Goal: Task Accomplishment & Management: Manage account settings

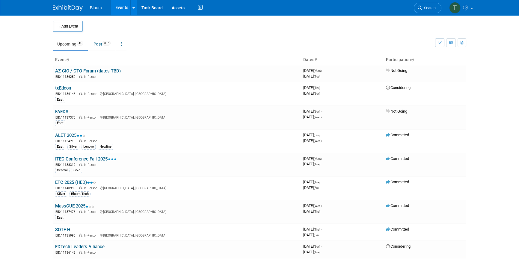
click at [13, 188] on body "Bluum Events Add Event Bulk Upload Events Shareable Event Boards Recently Viewe…" at bounding box center [259, 131] width 519 height 262
click at [46, 117] on body "Bluum Events Add Event Bulk Upload Events Shareable Event Boards Recently Viewe…" at bounding box center [259, 131] width 519 height 262
click at [26, 99] on body "Bluum Events Add Event Bulk Upload Events Shareable Event Boards Recently Viewe…" at bounding box center [259, 131] width 519 height 262
click at [156, 10] on link "Task Board" at bounding box center [152, 7] width 30 height 15
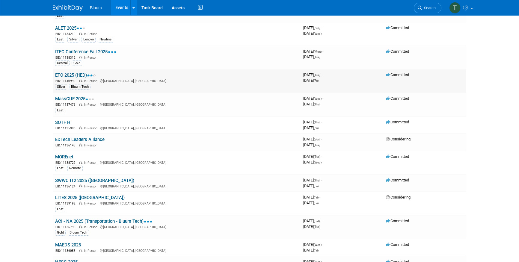
scroll to position [109, 0]
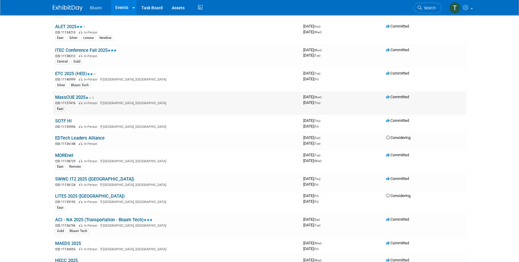
click at [75, 95] on link "MassCUE 2025" at bounding box center [74, 97] width 39 height 5
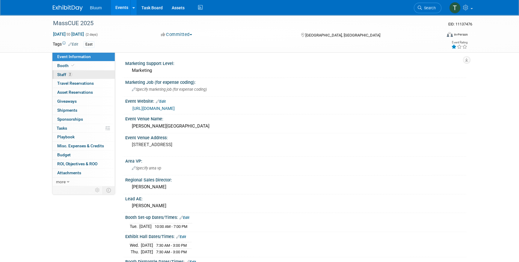
click at [68, 77] on link "2 Staff 2" at bounding box center [83, 74] width 62 height 9
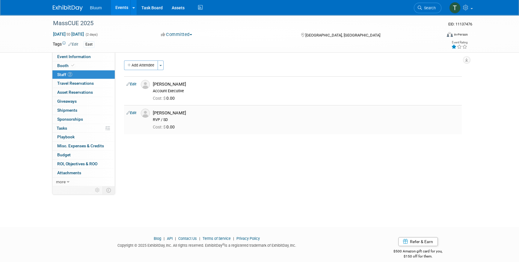
click at [132, 112] on link "Edit" at bounding box center [131, 113] width 10 height 4
select select "5bce660a-d483-411f-a95c-99b29d9d00fd"
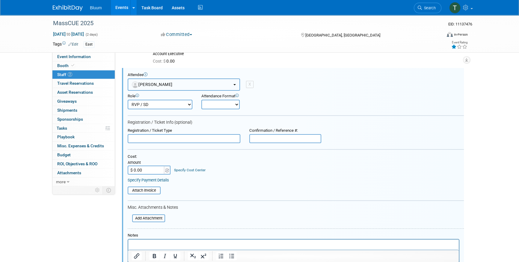
click at [181, 85] on button "[PERSON_NAME]" at bounding box center [184, 84] width 112 height 12
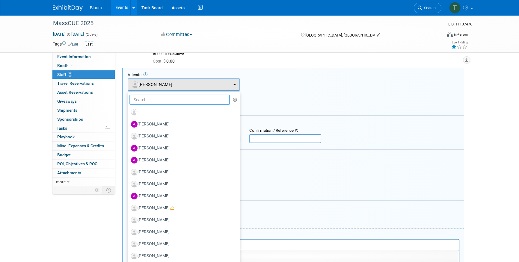
click at [155, 99] on input "text" at bounding box center [179, 100] width 100 height 10
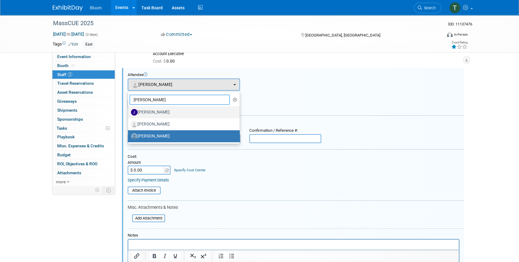
type input "joel"
click at [156, 113] on label "Joel Ryan" at bounding box center [182, 113] width 103 height 10
click at [129, 113] on input "[PERSON_NAME]" at bounding box center [127, 112] width 4 height 4
select select "83427be4-cac3-48c4-8f03-259694457596"
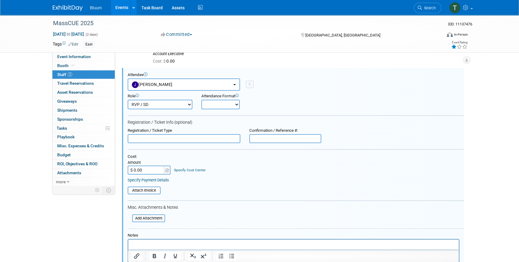
click at [297, 87] on div "Attendee <img src="https://www.exhibitday.com/Images/Unassigned-User-Icon.png" …" at bounding box center [296, 81] width 336 height 18
click at [169, 83] on button "[PERSON_NAME]" at bounding box center [184, 84] width 112 height 12
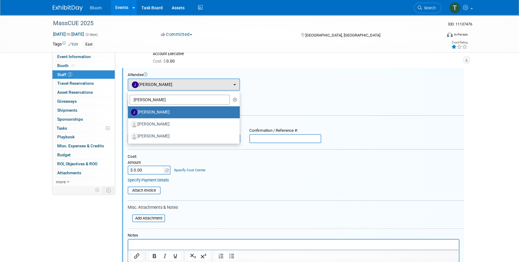
click at [175, 106] on link "[PERSON_NAME]" at bounding box center [184, 112] width 112 height 12
click at [169, 108] on label "[PERSON_NAME]" at bounding box center [182, 113] width 103 height 10
click at [129, 110] on input "[PERSON_NAME]" at bounding box center [127, 112] width 4 height 4
select select
radio input "false"
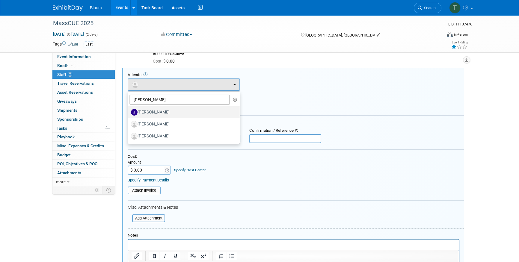
click at [144, 111] on label "[PERSON_NAME]" at bounding box center [182, 113] width 103 height 10
click at [129, 111] on input "[PERSON_NAME]" at bounding box center [127, 112] width 4 height 4
select select "83427be4-cac3-48c4-8f03-259694457596"
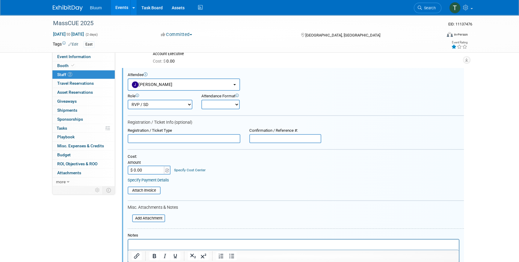
click at [335, 103] on div "Role Account Executive Demonstrator Event Support Host Leadership Onsite" at bounding box center [295, 100] width 345 height 19
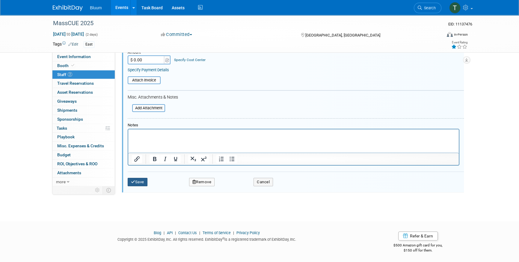
click at [143, 183] on button "Save" at bounding box center [138, 182] width 20 height 8
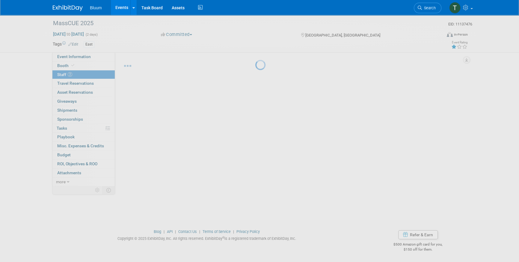
scroll to position [7, 0]
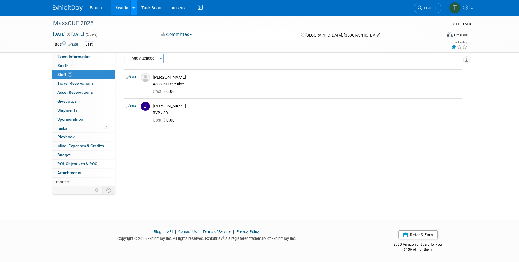
click at [132, 9] on icon at bounding box center [133, 8] width 2 height 4
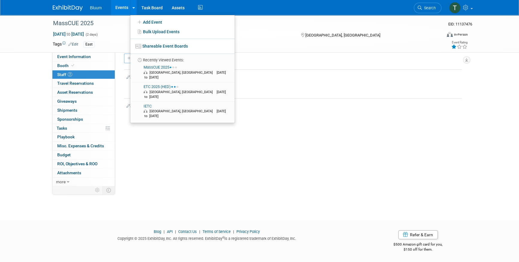
click at [117, 6] on link "Events" at bounding box center [122, 7] width 22 height 15
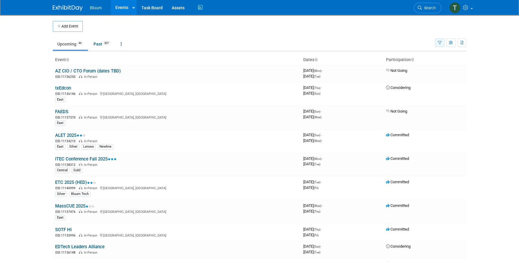
click at [440, 45] on button "button" at bounding box center [439, 42] width 9 height 9
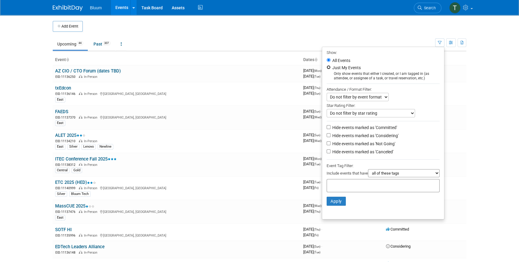
click at [327, 69] on input "Just My Events" at bounding box center [329, 67] width 4 height 4
radio input "true"
click at [331, 61] on label "All Events" at bounding box center [340, 60] width 19 height 4
click at [328, 61] on input "All Events" at bounding box center [329, 60] width 4 height 4
radio input "true"
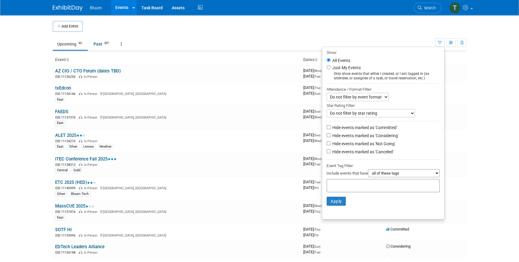
click at [285, 31] on td at bounding box center [264, 26] width 363 height 11
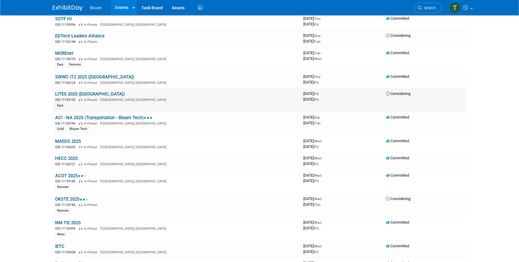
scroll to position [218, 0]
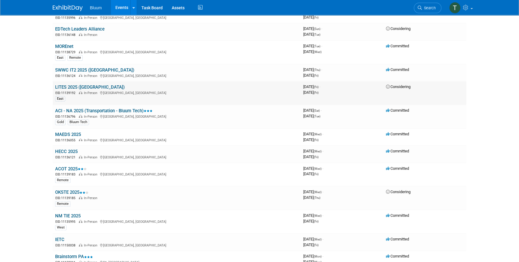
click at [70, 84] on link "LITES 2025 ([GEOGRAPHIC_DATA])" at bounding box center [89, 86] width 69 height 5
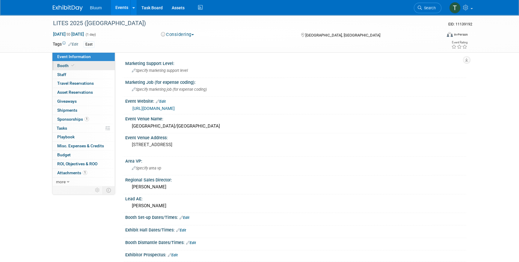
click at [83, 65] on link "Booth" at bounding box center [83, 65] width 62 height 9
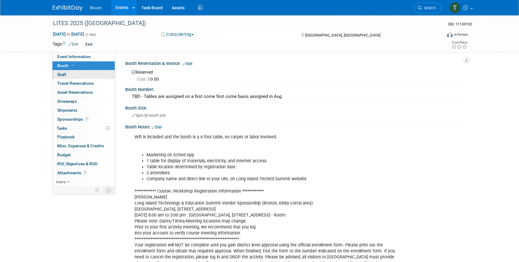
click at [78, 76] on link "0 Staff 0" at bounding box center [83, 74] width 62 height 9
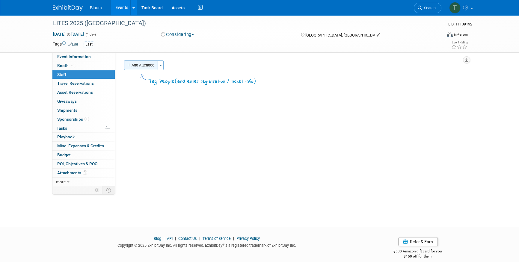
click at [152, 63] on button "Add Attendee" at bounding box center [141, 66] width 34 height 10
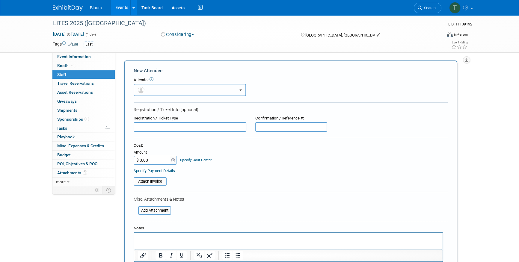
click at [156, 90] on button "button" at bounding box center [190, 90] width 112 height 12
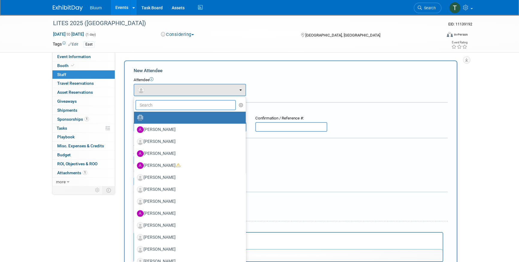
click at [164, 105] on input "text" at bounding box center [185, 105] width 100 height 10
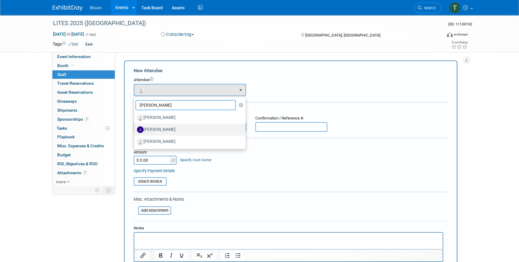
type input "joel"
click at [165, 128] on label "[PERSON_NAME]" at bounding box center [188, 130] width 103 height 10
click at [135, 128] on input "[PERSON_NAME]" at bounding box center [133, 129] width 4 height 4
select select "83427be4-cac3-48c4-8f03-259694457596"
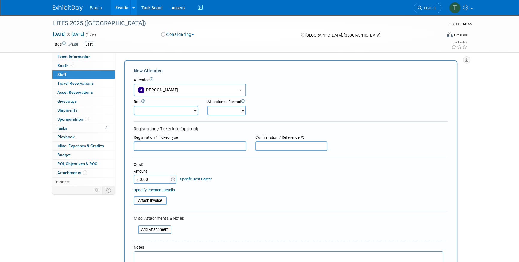
click at [153, 114] on select "Account Executive Demonstrator Event Support Host Leadership Offsite Event Supp…" at bounding box center [166, 111] width 65 height 10
select select "200"
click at [134, 106] on select "Account Executive Demonstrator Event Support Host Leadership Offsite Event Supp…" at bounding box center [166, 111] width 65 height 10
click at [230, 116] on form "New Attendee Attendee <img src="https://www.exhibitday.com/Images/Unassigned-Us…" at bounding box center [291, 186] width 314 height 239
click at [230, 114] on select "Onsite Remote" at bounding box center [226, 111] width 38 height 10
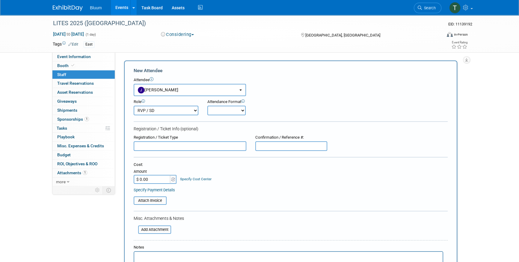
select select "1"
click at [207, 106] on select "Onsite Remote" at bounding box center [226, 111] width 38 height 10
click at [173, 163] on div "Cost:" at bounding box center [291, 165] width 314 height 6
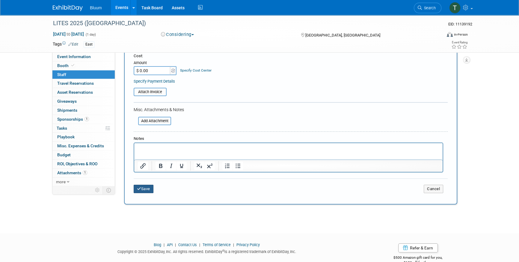
click at [145, 186] on button "Save" at bounding box center [144, 189] width 20 height 8
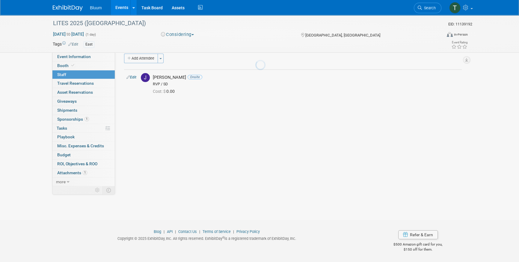
scroll to position [7, 0]
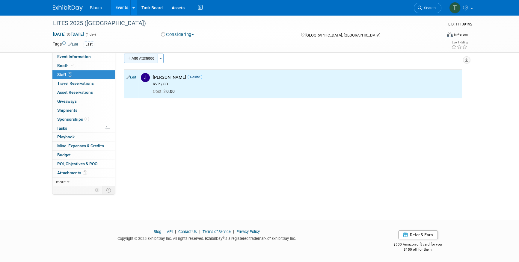
click at [148, 62] on button "Add Attendee" at bounding box center [141, 59] width 34 height 10
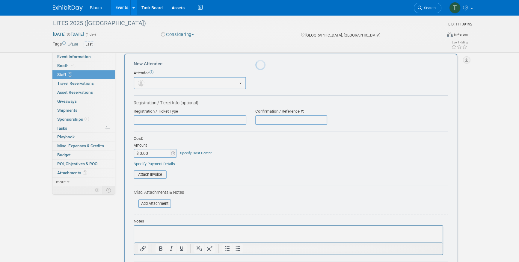
scroll to position [0, 0]
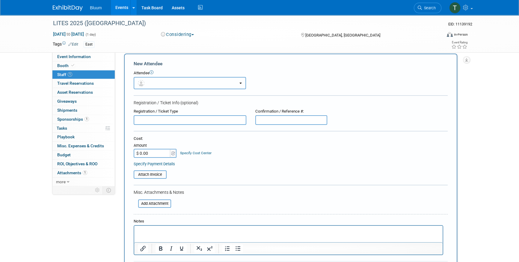
click at [156, 83] on button "button" at bounding box center [190, 83] width 112 height 12
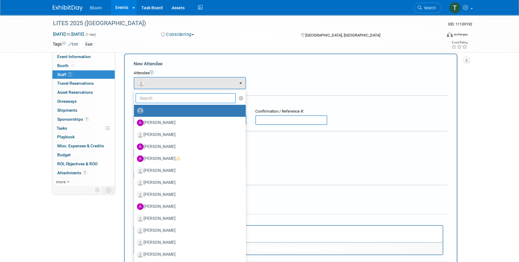
click at [162, 97] on input "text" at bounding box center [185, 98] width 100 height 10
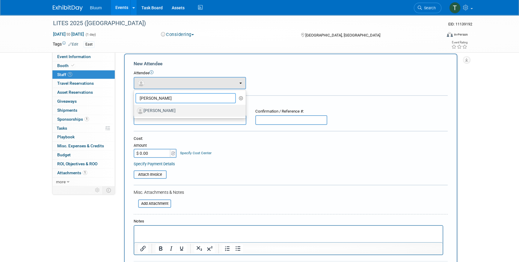
type input "tricia"
click at [163, 108] on label "[PERSON_NAME]" at bounding box center [188, 111] width 103 height 10
click at [135, 108] on input "Tricia Interrante" at bounding box center [133, 110] width 4 height 4
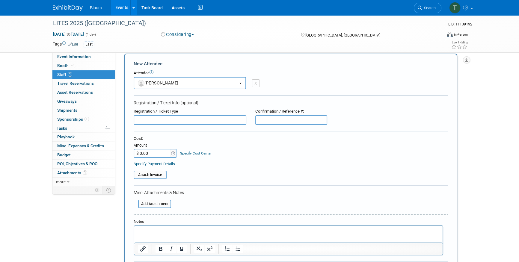
select select "2eac3919-9323-4b02-94d6-5ebfe490a79f"
select select "4"
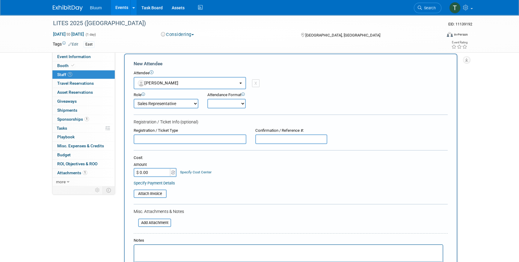
click at [347, 86] on div "Attendee <img src="https://www.exhibitday.com/Images/Unassigned-User-Icon.png" …" at bounding box center [291, 79] width 314 height 19
click at [234, 101] on select "Onsite Remote" at bounding box center [226, 104] width 38 height 10
select select "1"
click at [207, 99] on select "Onsite Remote" at bounding box center [226, 104] width 38 height 10
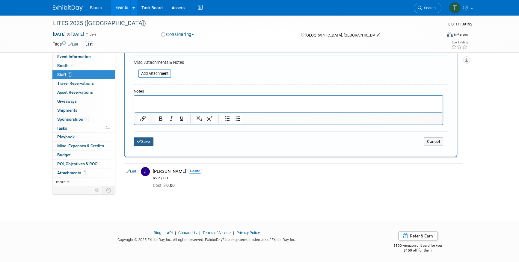
click at [145, 140] on button "Save" at bounding box center [144, 141] width 20 height 8
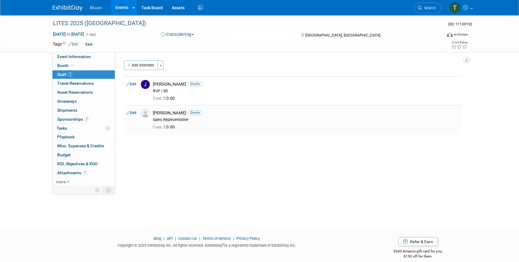
click at [115, 8] on link "Events" at bounding box center [122, 7] width 22 height 15
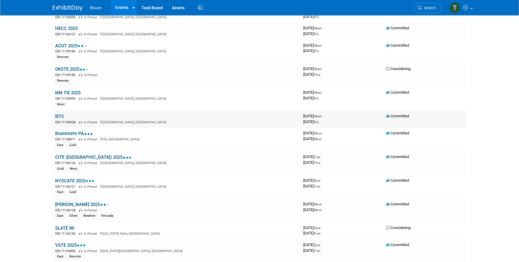
scroll to position [354, 0]
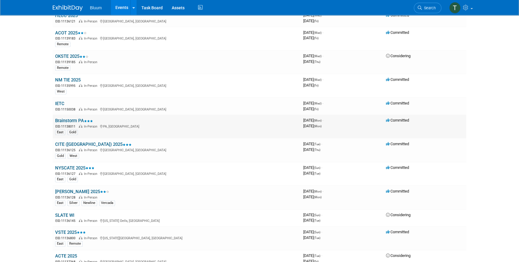
click at [70, 119] on link "Brainstorm PA" at bounding box center [74, 120] width 38 height 5
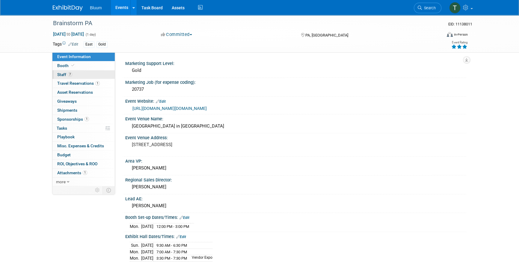
click at [69, 75] on span "7" at bounding box center [70, 74] width 4 height 4
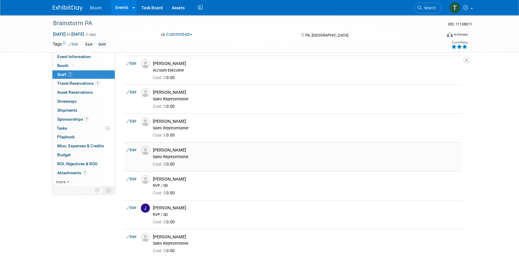
scroll to position [81, 0]
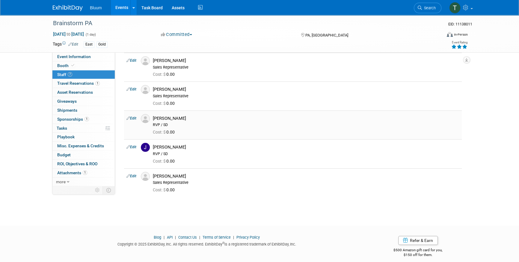
click at [131, 117] on link "Edit" at bounding box center [131, 118] width 10 height 4
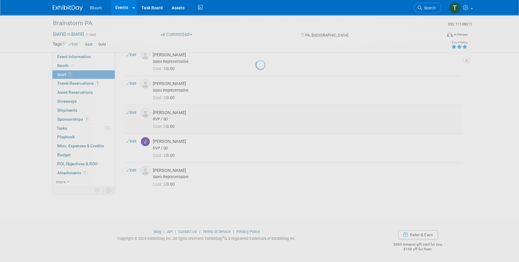
select select "5bce660a-d483-411f-a95c-99b29d9d00fd"
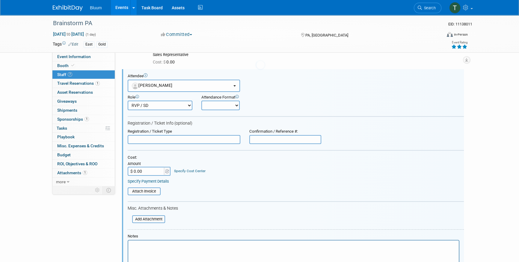
scroll to position [0, 0]
click at [175, 87] on button "[PERSON_NAME]" at bounding box center [184, 85] width 112 height 12
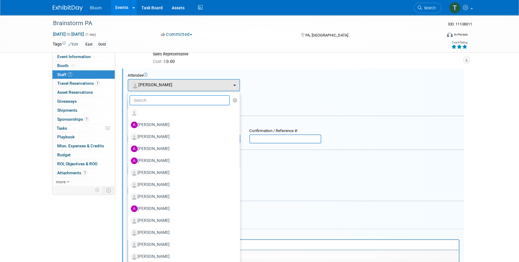
click at [160, 100] on input "text" at bounding box center [179, 100] width 100 height 10
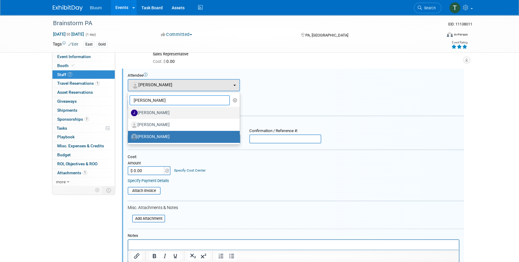
type input "[PERSON_NAME]"
click at [146, 112] on label "[PERSON_NAME]" at bounding box center [182, 113] width 103 height 10
click at [129, 112] on input "[PERSON_NAME]" at bounding box center [127, 112] width 4 height 4
select select "83427be4-cac3-48c4-8f03-259694457596"
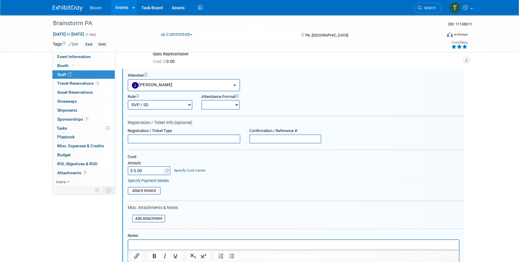
click at [265, 123] on div "Registration / Ticket Info (optional)" at bounding box center [296, 122] width 336 height 5
click at [234, 109] on select "Onsite Remote" at bounding box center [220, 105] width 38 height 10
select select "1"
click at [201, 100] on select "Onsite Remote" at bounding box center [220, 105] width 38 height 10
click at [257, 112] on form "Attendee <img src="[URL][DOMAIN_NAME]" style="width: 22px; height: 22px; border…" at bounding box center [296, 183] width 336 height 221
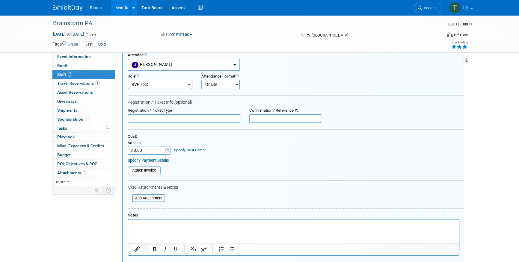
scroll to position [205, 0]
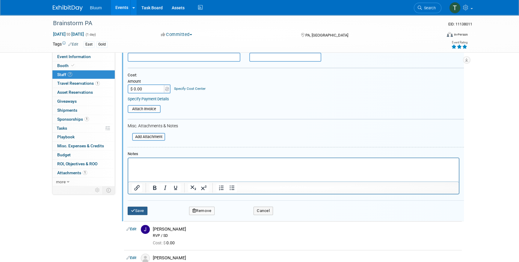
click at [136, 209] on button "Save" at bounding box center [138, 211] width 20 height 8
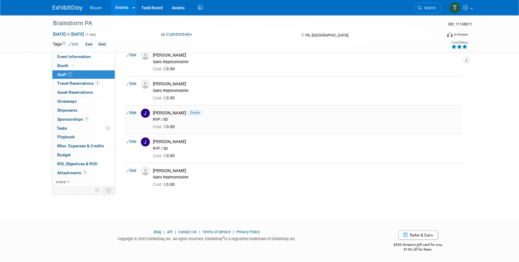
scroll to position [60, 0]
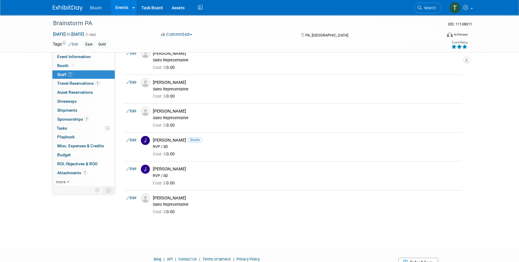
click at [120, 7] on link "Events" at bounding box center [122, 7] width 22 height 15
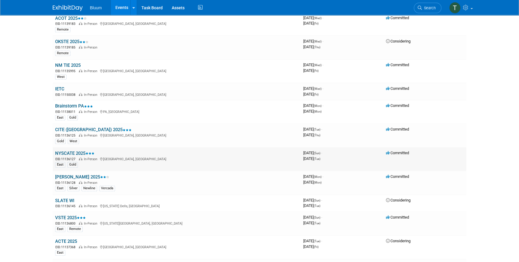
scroll to position [381, 0]
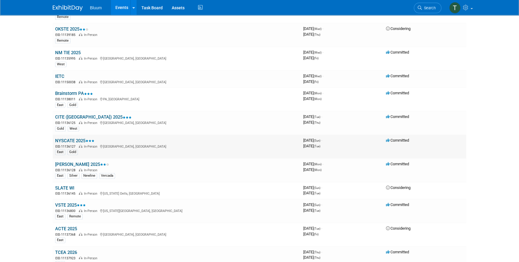
click at [71, 138] on link "NYSCATE 2025" at bounding box center [74, 140] width 39 height 5
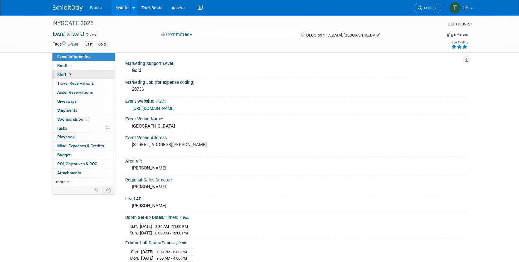
click at [62, 75] on span "Staff 5" at bounding box center [64, 74] width 15 height 5
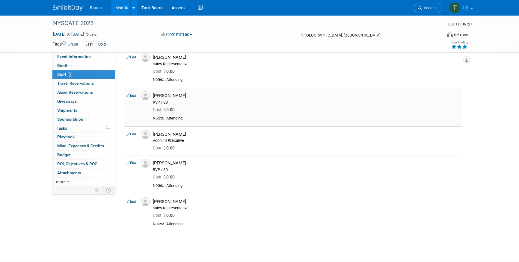
scroll to position [27, 0]
click at [133, 93] on link "Edit" at bounding box center [131, 95] width 10 height 4
select select "5bce660a-d483-411f-a95c-99b29d9d00fd"
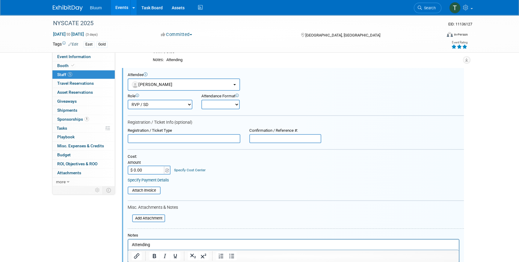
scroll to position [0, 0]
click at [211, 83] on button "[PERSON_NAME]" at bounding box center [184, 84] width 112 height 12
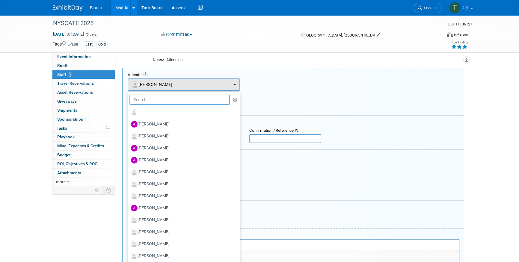
click at [157, 97] on input "text" at bounding box center [179, 100] width 100 height 10
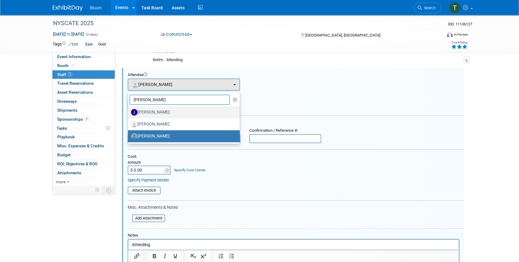
type input "[PERSON_NAME]"
click at [156, 113] on label "[PERSON_NAME]" at bounding box center [182, 113] width 103 height 10
click at [129, 113] on input "[PERSON_NAME]" at bounding box center [127, 112] width 4 height 4
select select "83427be4-cac3-48c4-8f03-259694457596"
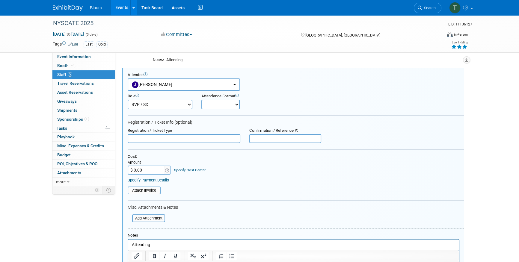
click at [208, 104] on select "Onsite Remote" at bounding box center [220, 105] width 38 height 10
select select "1"
click at [201, 100] on select "Onsite Remote" at bounding box center [220, 105] width 38 height 10
click at [299, 111] on form "Attendee <img src="[URL][DOMAIN_NAME]" style="width: 22px; height: 22px; border…" at bounding box center [296, 182] width 336 height 221
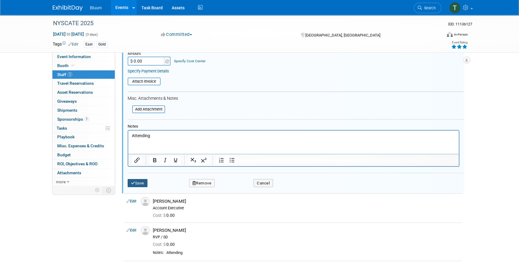
click at [134, 181] on icon "submit" at bounding box center [133, 183] width 4 height 4
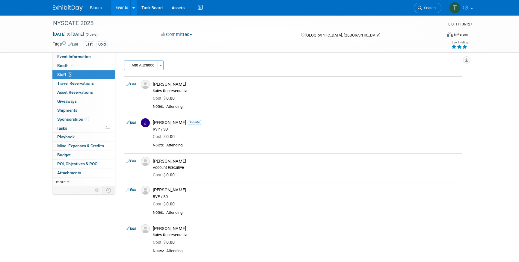
click at [124, 5] on link "Events" at bounding box center [122, 7] width 22 height 15
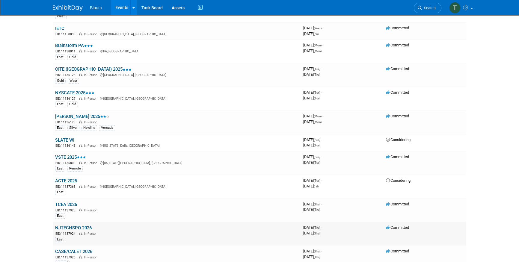
scroll to position [463, 0]
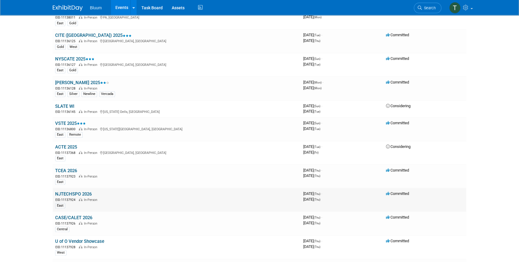
click at [75, 191] on link "NJTECHSPO 2026" at bounding box center [73, 193] width 37 height 5
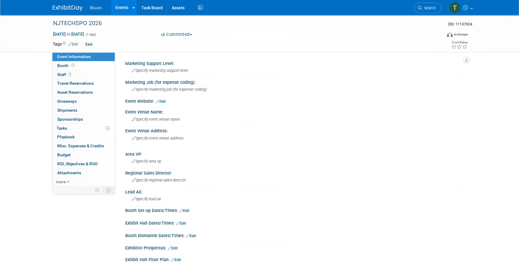
click at [34, 118] on div "NJTECHSPO 2026 EID: 11137924 Jan 1, 2026 to Jan 1, 2026 (1 day) Jan 1, 2026 to …" at bounding box center [259, 189] width 519 height 348
click at [70, 75] on span "1" at bounding box center [70, 74] width 4 height 4
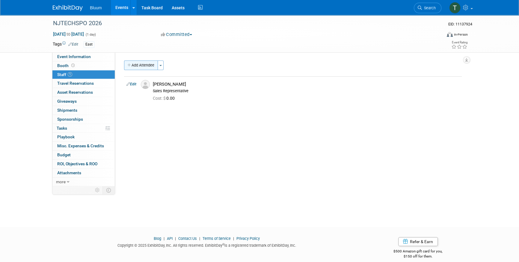
click at [152, 63] on button "Add Attendee" at bounding box center [141, 66] width 34 height 10
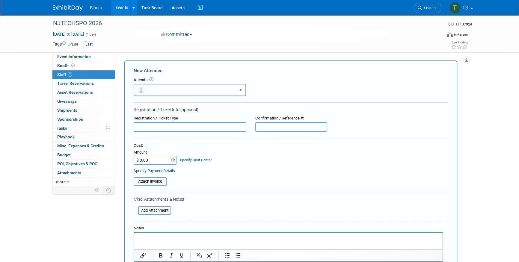
click at [176, 90] on button "button" at bounding box center [190, 90] width 112 height 12
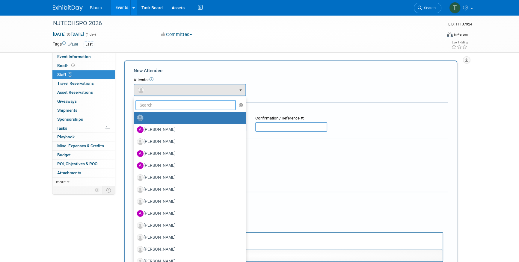
click at [153, 105] on input "text" at bounding box center [185, 105] width 100 height 10
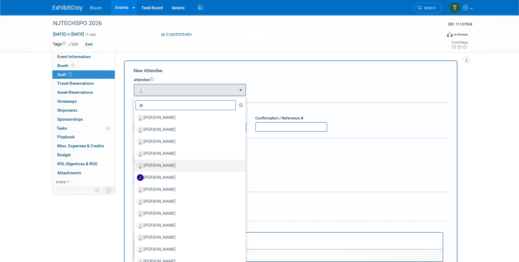
type input "jo"
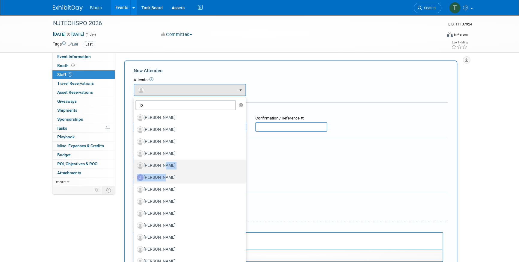
drag, startPoint x: 159, startPoint y: 167, endPoint x: 158, endPoint y: 175, distance: 7.9
click at [158, 175] on ul "jo Aaron Cole Adil Moledina Alan Sherbourne Alex Dirkx Alex Balasbas (me)" at bounding box center [190, 201] width 112 height 208
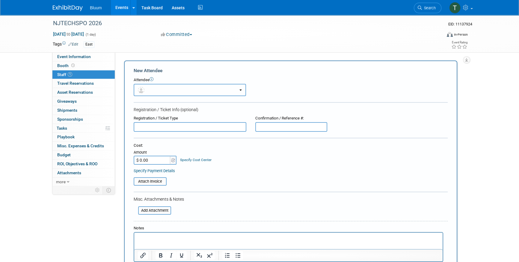
click at [153, 89] on button "button" at bounding box center [190, 90] width 112 height 12
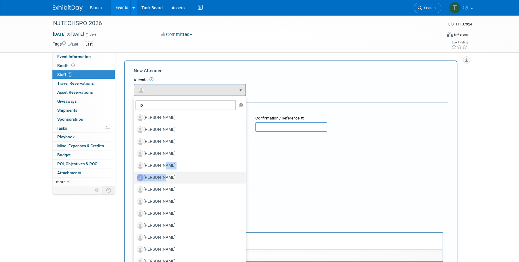
click at [157, 177] on label "Joel Ryan" at bounding box center [188, 178] width 103 height 10
click at [135, 177] on input "Joel Ryan" at bounding box center [133, 177] width 4 height 4
select select "83427be4-cac3-48c4-8f03-259694457596"
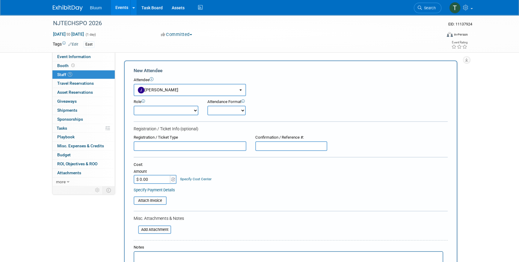
click at [182, 110] on select "Account Executive Demonstrator Event Support Host Leadership Offsite Event Supp…" at bounding box center [166, 111] width 65 height 10
select select "200"
click at [134, 106] on select "Account Executive Demonstrator Event Support Host Leadership Offsite Event Supp…" at bounding box center [166, 111] width 65 height 10
click at [229, 113] on select "Onsite Remote" at bounding box center [226, 111] width 38 height 10
select select "1"
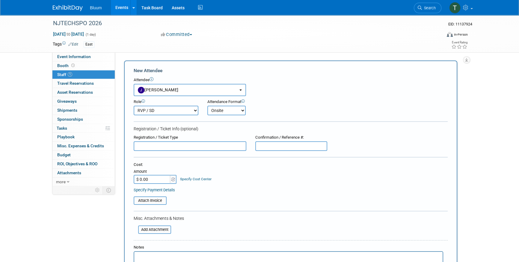
click at [207, 106] on select "Onsite Remote" at bounding box center [226, 111] width 38 height 10
click at [296, 108] on div "Role Account Executive Demonstrator Event Support Host Leadership Onsite" at bounding box center [290, 105] width 323 height 19
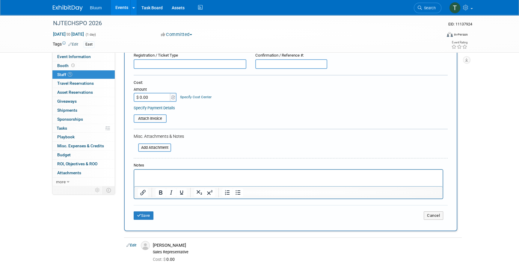
scroll to position [109, 0]
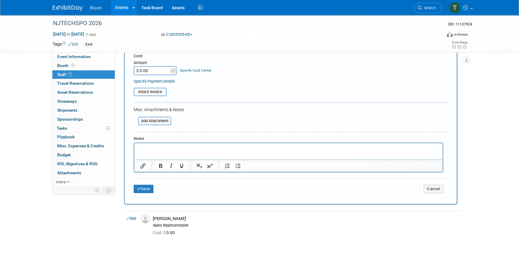
click at [136, 180] on div "Save Cancel" at bounding box center [291, 188] width 314 height 19
click at [140, 191] on button "Save" at bounding box center [144, 189] width 20 height 8
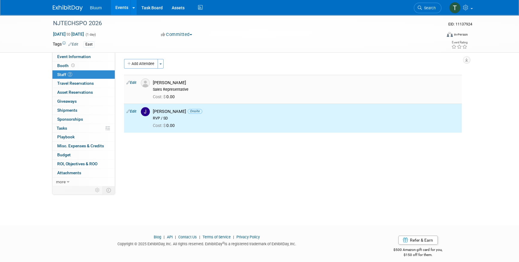
scroll to position [0, 0]
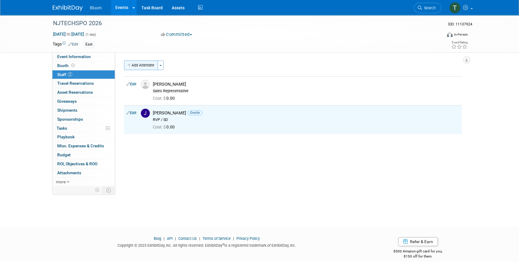
click at [146, 68] on button "Add Attendee" at bounding box center [141, 66] width 34 height 10
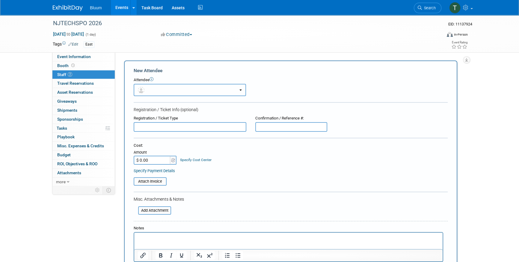
click at [164, 87] on button "button" at bounding box center [190, 90] width 112 height 12
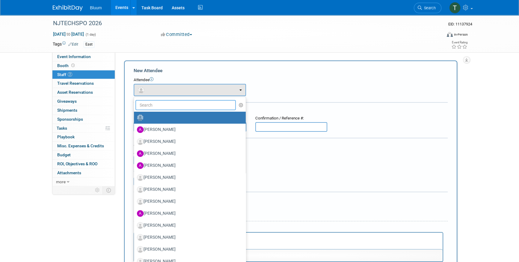
click at [166, 105] on input "text" at bounding box center [185, 105] width 100 height 10
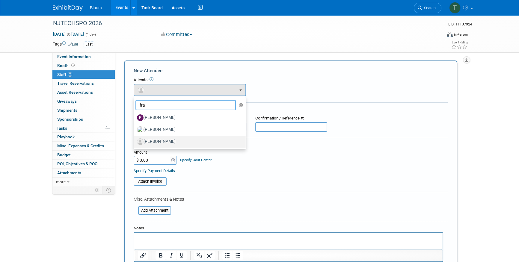
type input "fra"
click at [164, 142] on label "[PERSON_NAME]" at bounding box center [188, 142] width 103 height 10
click at [135, 142] on input "[PERSON_NAME]" at bounding box center [133, 141] width 4 height 4
select select "5879259a-8638-4f1e-abb7-761ecea4f6ec"
select select "4"
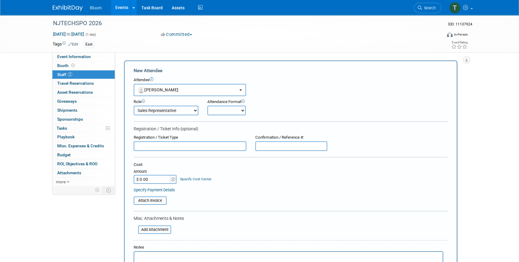
click at [218, 114] on select "Onsite Remote" at bounding box center [226, 111] width 38 height 10
select select "1"
click at [207, 106] on select "Onsite Remote" at bounding box center [226, 111] width 38 height 10
click at [326, 112] on div "Role Account Executive Demonstrator Event Support Host Leadership Onsite" at bounding box center [290, 105] width 323 height 19
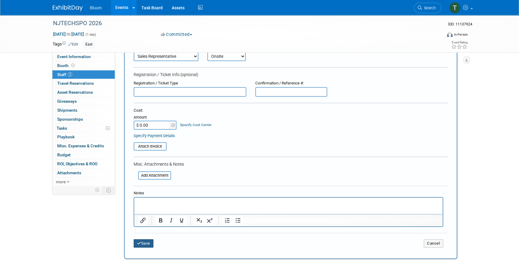
click at [146, 241] on button "Save" at bounding box center [144, 243] width 20 height 8
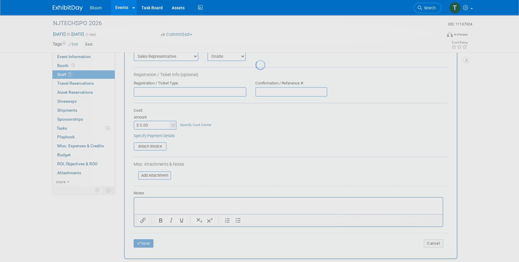
scroll to position [7, 0]
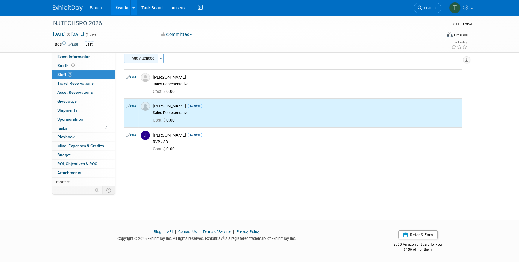
click at [149, 63] on button "Add Attendee" at bounding box center [141, 59] width 34 height 10
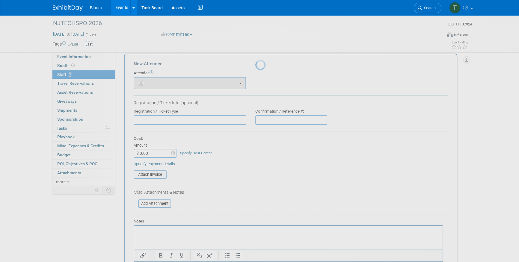
scroll to position [0, 0]
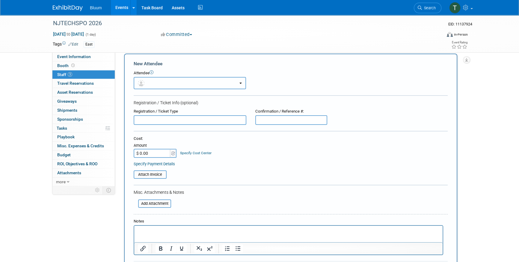
click at [188, 85] on button "button" at bounding box center [190, 83] width 112 height 12
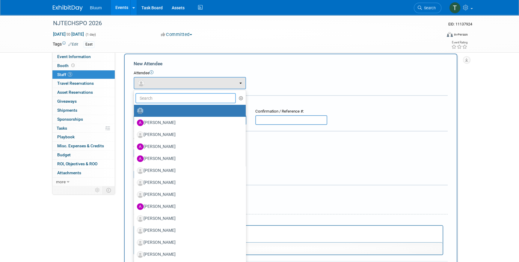
click at [162, 98] on input "text" at bounding box center [185, 98] width 100 height 10
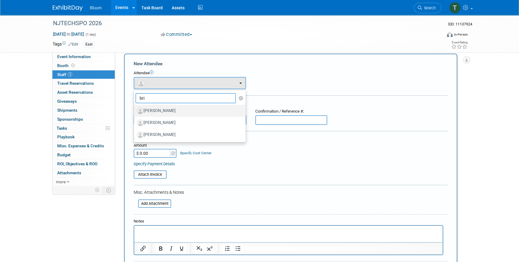
type input "bri"
click at [168, 111] on label "Brian Morton" at bounding box center [188, 111] width 103 height 10
click at [135, 111] on input "Brian Morton" at bounding box center [133, 110] width 4 height 4
select select "4474bdce-07c1-4e93-ae5b-8725dfed48fd"
select select "4"
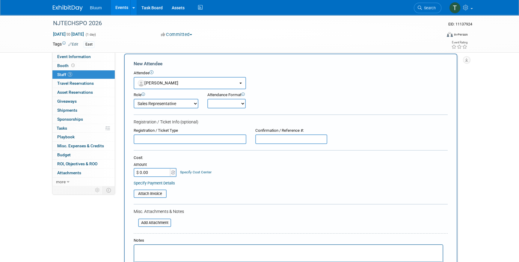
click at [223, 103] on select "Onsite Remote" at bounding box center [226, 104] width 38 height 10
select select "1"
click at [207, 99] on select "Onsite Remote" at bounding box center [226, 104] width 38 height 10
click at [281, 116] on form "New Attendee Attendee <img src="https://www.exhibitday.com/Images/Unassigned-Us…" at bounding box center [291, 180] width 314 height 239
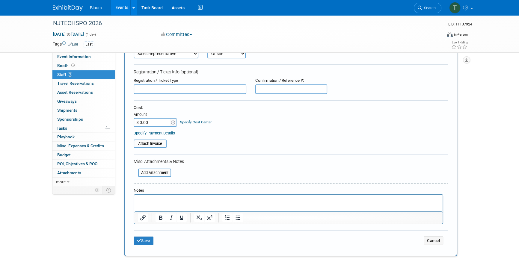
scroll to position [61, 0]
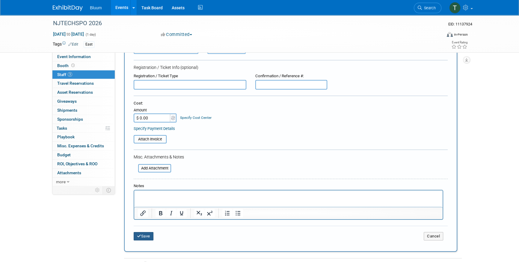
click at [144, 237] on button "Save" at bounding box center [144, 236] width 20 height 8
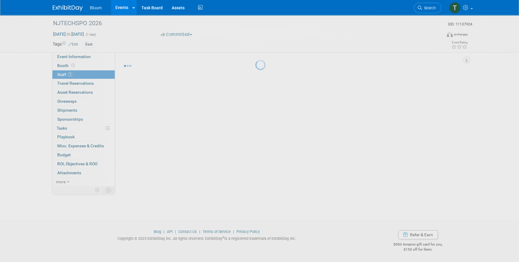
scroll to position [7, 0]
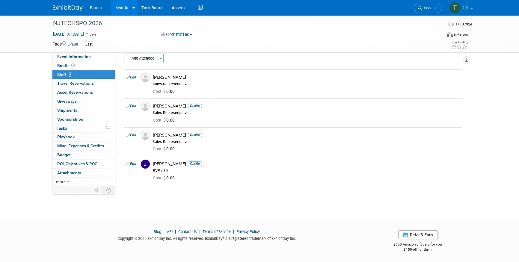
click at [42, 84] on div "NJTECHSPO 2026 EID: 11137924 Jan 1, 2026 to Jan 1, 2026 (1 day) Jan 1, 2026 to …" at bounding box center [259, 108] width 519 height 201
click at [126, 8] on link "Events" at bounding box center [122, 7] width 22 height 15
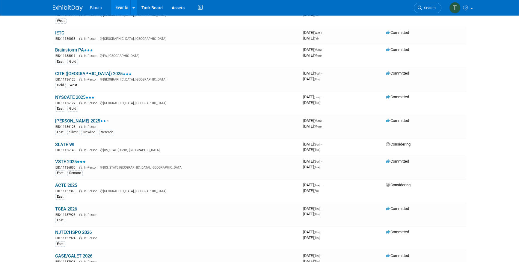
scroll to position [436, 0]
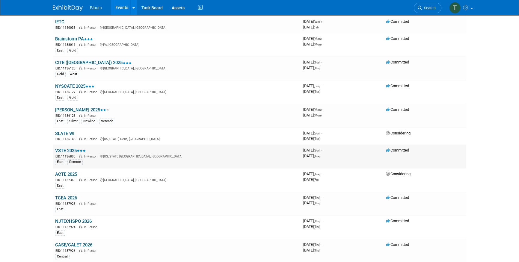
click at [66, 148] on link "VSTE 2025" at bounding box center [70, 150] width 31 height 5
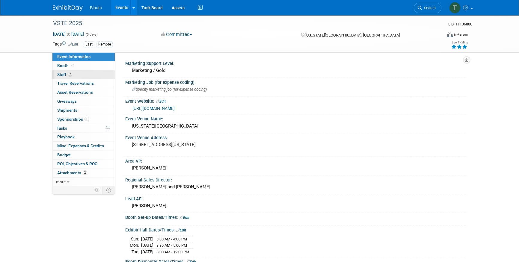
click at [64, 75] on span "Staff 7" at bounding box center [64, 74] width 15 height 5
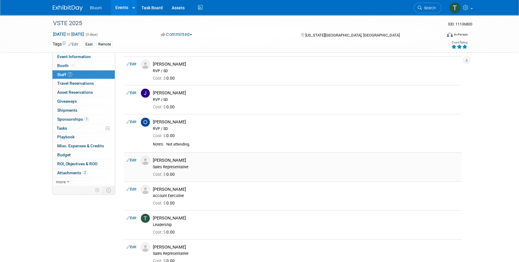
scroll to position [54, 0]
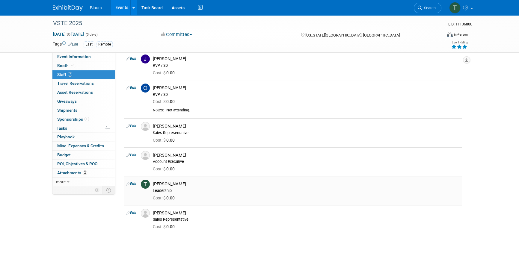
click at [134, 185] on link "Edit" at bounding box center [131, 184] width 10 height 4
select select "bcae4cb3-ab0b-4674-a25d-dabd9cc3b1b9"
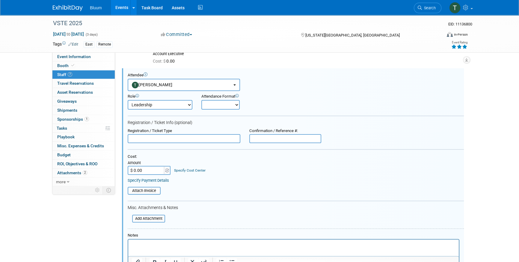
scroll to position [217, 0]
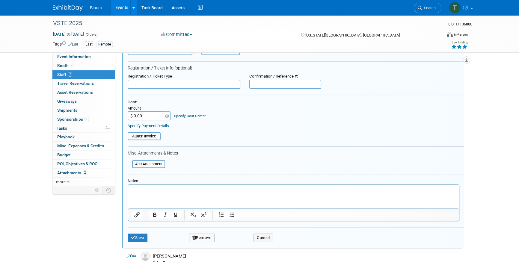
click at [209, 237] on button "Remove" at bounding box center [202, 238] width 26 height 8
click at [238, 244] on link "Yes" at bounding box center [234, 242] width 17 height 10
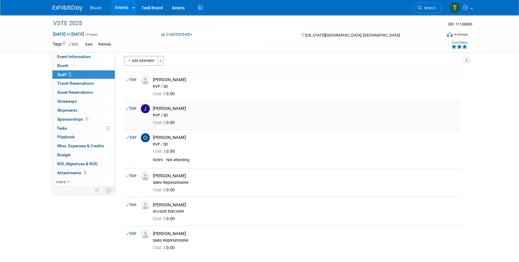
scroll to position [0, 0]
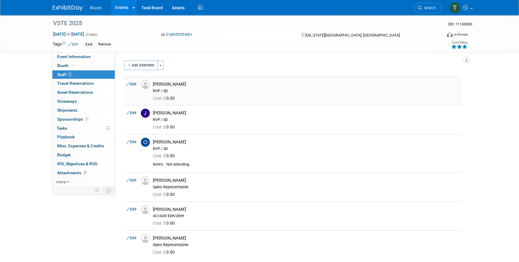
click at [135, 84] on link "Edit" at bounding box center [131, 84] width 10 height 4
select select "5bce660a-d483-411f-a95c-99b29d9d00fd"
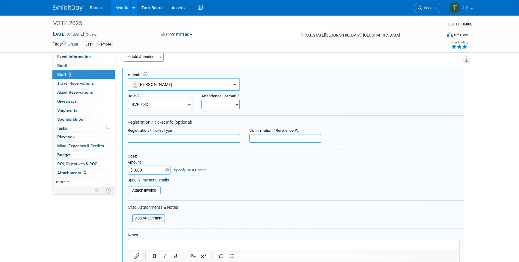
click at [229, 104] on select "Onsite Remote" at bounding box center [220, 105] width 38 height 10
select select "1"
click at [201, 100] on select "Onsite Remote" at bounding box center [220, 105] width 38 height 10
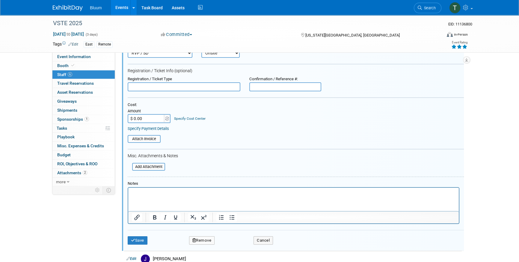
scroll to position [27, 0]
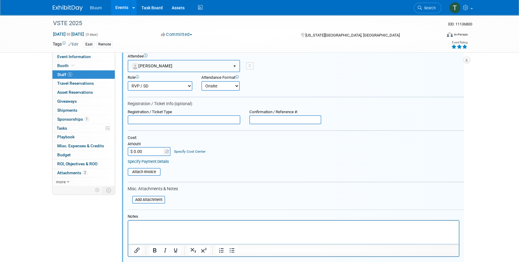
click at [192, 69] on button "Joel Ryan" at bounding box center [184, 66] width 112 height 12
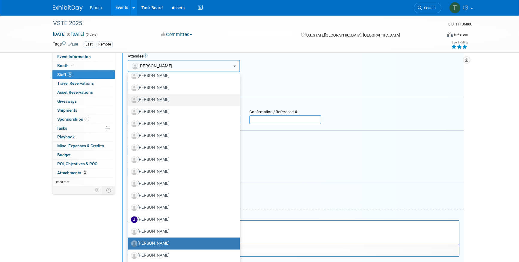
scroll to position [953, 0]
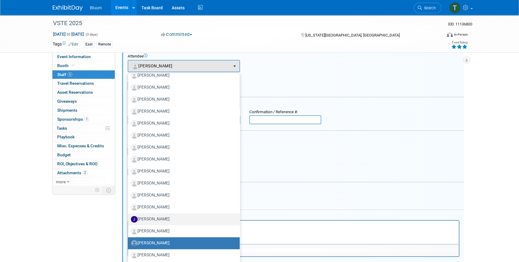
click at [157, 216] on label "[PERSON_NAME]" at bounding box center [182, 219] width 103 height 10
click at [129, 217] on input "[PERSON_NAME]" at bounding box center [127, 219] width 4 height 4
select select "83427be4-cac3-48c4-8f03-259694457596"
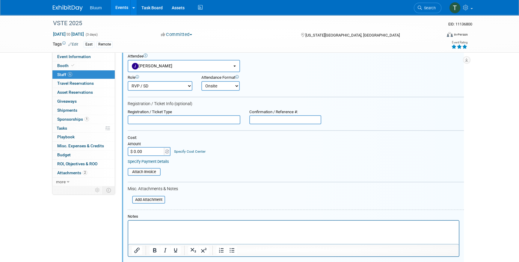
click at [198, 174] on table "Attach Invoice" at bounding box center [296, 172] width 336 height 8
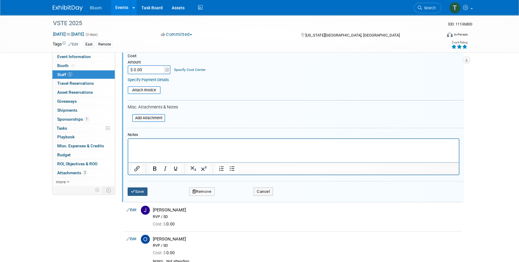
click at [145, 191] on button "Save" at bounding box center [138, 192] width 20 height 8
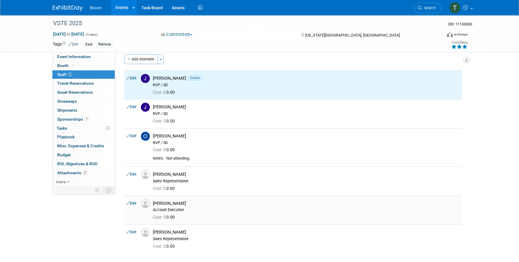
scroll to position [0, 0]
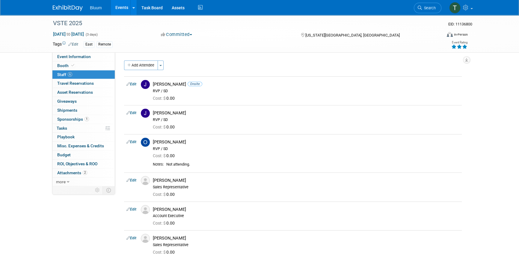
click at [117, 6] on link "Events" at bounding box center [122, 7] width 22 height 15
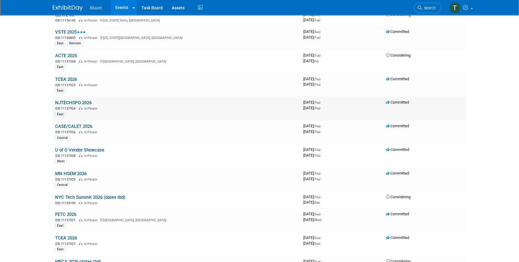
scroll to position [545, 0]
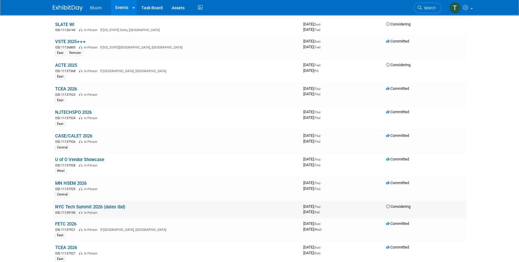
click at [95, 204] on link "NYC Tech Summit 2026 (dates tbd)" at bounding box center [90, 206] width 70 height 5
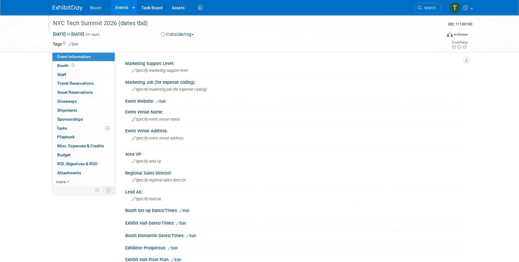
drag, startPoint x: 155, startPoint y: 24, endPoint x: 110, endPoint y: 23, distance: 45.2
click at [110, 23] on div "NYC Tech Summit 2026 (dates tbd)" at bounding box center [241, 23] width 381 height 11
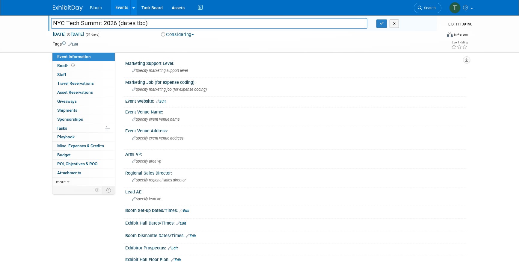
drag, startPoint x: 161, startPoint y: 21, endPoint x: 52, endPoint y: 20, distance: 109.3
click at [52, 20] on input "NYC Tech Summit 2026 (dates tbd)" at bounding box center [209, 23] width 316 height 10
click at [23, 84] on div "NYC Tech Summit 2026 (dates tbd) NYC Tech Summit 2026 (dates tbd) X EID: 111391…" at bounding box center [259, 189] width 519 height 348
click at [84, 35] on span "Jan 1, 2026 to Jan 31, 2026" at bounding box center [68, 33] width 31 height 5
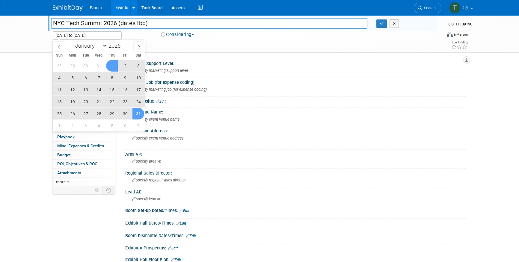
click at [125, 102] on span "23" at bounding box center [125, 102] width 12 height 12
type input "Jan 23, 2026"
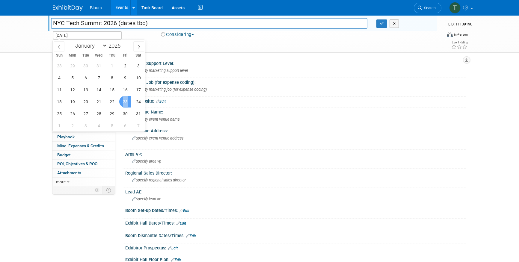
click at [125, 102] on span "23" at bounding box center [125, 102] width 12 height 12
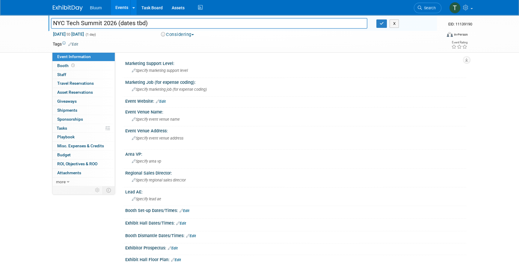
drag, startPoint x: 117, startPoint y: 22, endPoint x: 191, endPoint y: 21, distance: 74.3
click at [191, 21] on input "NYC Tech Summit 2026 (dates tbd)" at bounding box center [209, 23] width 316 height 10
click at [67, 22] on input "NYC Tech Summit 2026" at bounding box center [209, 23] width 316 height 10
type input "NYC DOE Tech Summit 2026"
click at [78, 42] on link "Edit" at bounding box center [73, 44] width 10 height 4
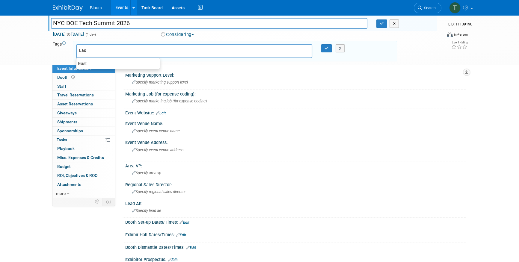
type input "East"
click at [104, 49] on input "text" at bounding box center [142, 52] width 84 height 6
type input "Silver"
type input "East, Silver"
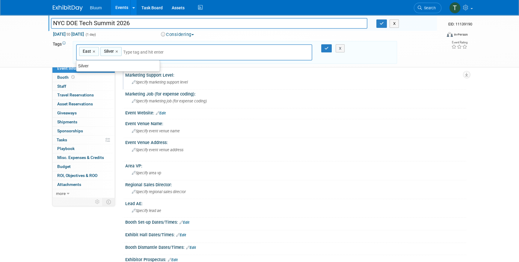
click at [413, 76] on div "Marketing Support Level:" at bounding box center [295, 74] width 341 height 7
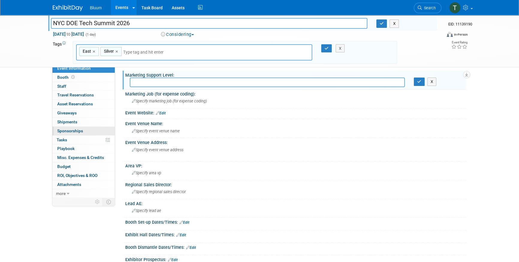
click at [71, 132] on span "Sponsorships 0" at bounding box center [70, 131] width 26 height 5
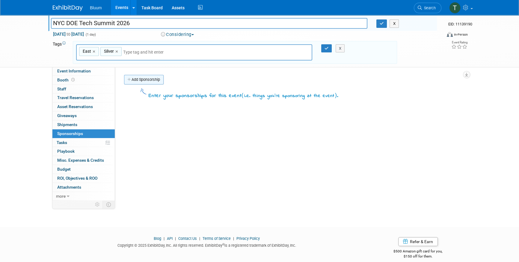
click at [138, 79] on link "Add Sponsorship" at bounding box center [144, 80] width 40 height 10
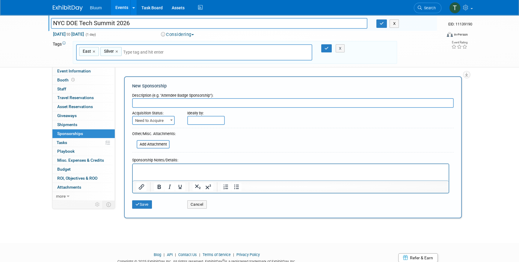
click at [147, 104] on input "text" at bounding box center [292, 103] width 321 height 10
type input "Silver Sponsorship"
click at [157, 121] on span "Need to Acquire" at bounding box center [153, 121] width 41 height 8
click at [221, 135] on form "Description (e.g. "Attendee Badge Sponsorship"): Silver Sponsorship Acquisition…" at bounding box center [292, 151] width 321 height 122
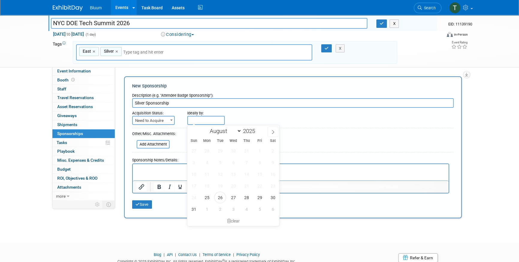
click at [200, 119] on input "text" at bounding box center [205, 120] width 37 height 9
click at [271, 131] on icon at bounding box center [273, 132] width 4 height 4
select select "8"
click at [258, 149] on span "5" at bounding box center [260, 151] width 12 height 12
type input "Sep 5, 2025"
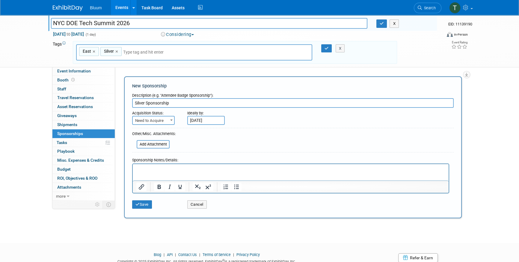
click at [200, 137] on form "Description (e.g. "Attendee Badge Sponsorship"): Silver Sponsorship Acquisition…" at bounding box center [292, 151] width 321 height 122
drag, startPoint x: 196, startPoint y: 144, endPoint x: 183, endPoint y: 158, distance: 19.3
click at [196, 144] on form "Description (e.g. "Attendee Badge Sponsorship"): Silver Sponsorship Acquisition…" at bounding box center [292, 151] width 321 height 122
click at [139, 204] on button "Save" at bounding box center [142, 204] width 20 height 8
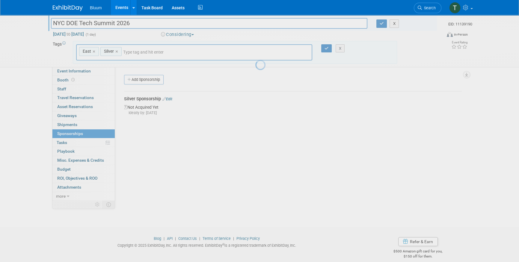
scroll to position [7, 0]
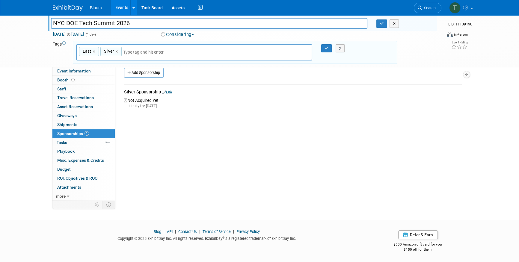
click at [165, 129] on div "Marketing Support Level: X Marketing Job (for expense coding): Specify marketin…" at bounding box center [290, 127] width 351 height 134
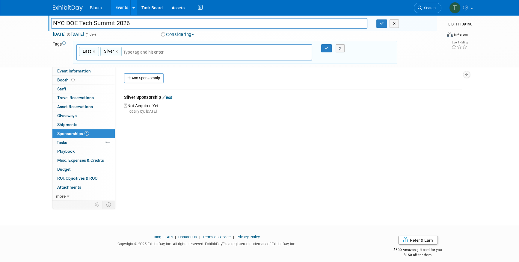
scroll to position [0, 0]
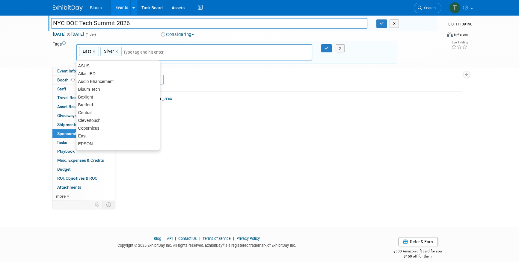
drag, startPoint x: 132, startPoint y: 53, endPoint x: 126, endPoint y: 58, distance: 8.4
click at [132, 53] on input "text" at bounding box center [165, 52] width 84 height 6
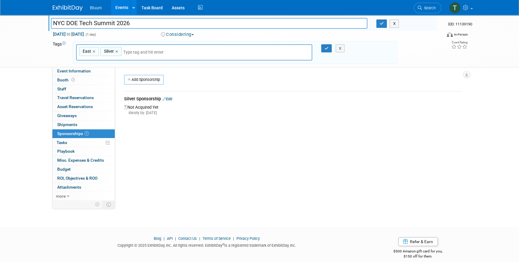
click at [23, 93] on div "NYC Tech Summit 2026 (dates tbd) NYC DOE Tech Summit 2026 X EID: 11139190 Jan 2…" at bounding box center [259, 115] width 519 height 201
click at [128, 53] on input "text" at bounding box center [165, 52] width 84 height 6
drag, startPoint x: 258, startPoint y: 170, endPoint x: 252, endPoint y: 168, distance: 6.3
click at [257, 170] on div "Marketing Support Level: X Marketing Job (for expense coding): Specify marketin…" at bounding box center [290, 134] width 351 height 134
click at [383, 23] on icon "button" at bounding box center [382, 24] width 4 height 4
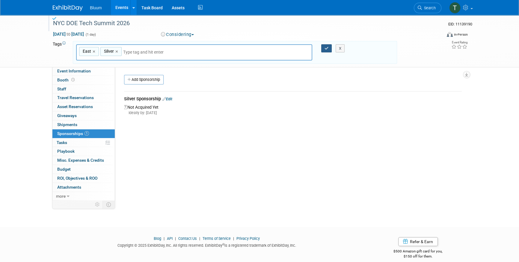
click at [325, 47] on icon "button" at bounding box center [326, 48] width 4 height 4
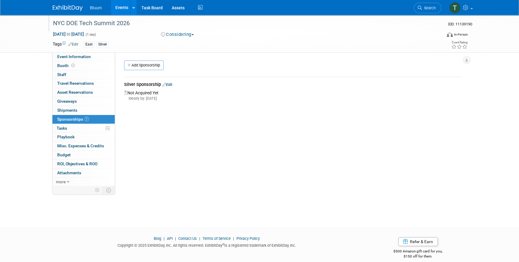
click at [246, 123] on div "Marketing Support Level: Specify marketing support level X Marketing Job (for e…" at bounding box center [290, 119] width 351 height 134
click at [70, 67] on span "Booth" at bounding box center [66, 65] width 19 height 5
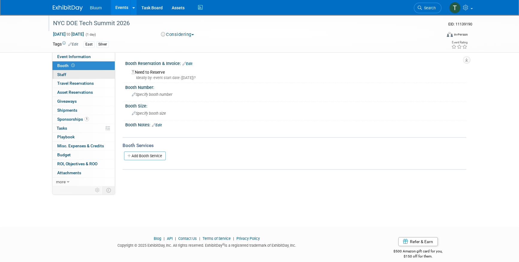
click at [81, 76] on link "0 Staff 0" at bounding box center [83, 74] width 62 height 9
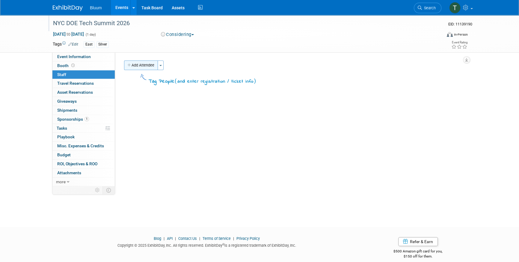
click at [143, 64] on button "Add Attendee" at bounding box center [141, 66] width 34 height 10
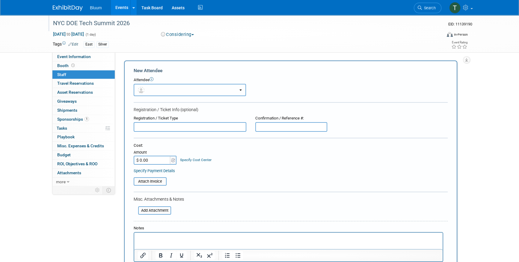
click at [154, 85] on button "button" at bounding box center [190, 90] width 112 height 12
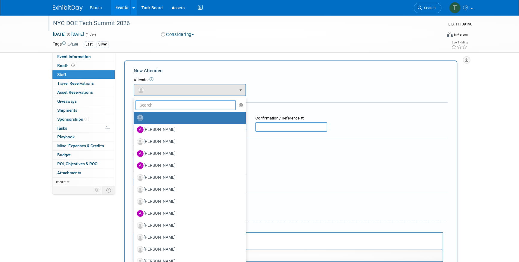
click at [154, 106] on input "text" at bounding box center [185, 105] width 100 height 10
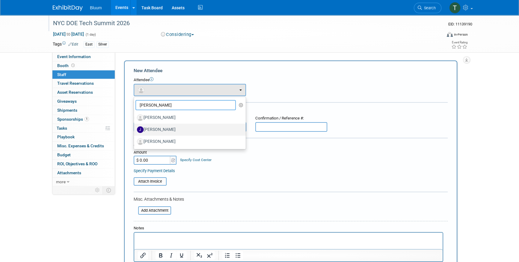
type input "joel"
click at [162, 129] on label "Joel Ryan" at bounding box center [188, 130] width 103 height 10
click at [135, 129] on input "Joel Ryan" at bounding box center [133, 129] width 4 height 4
select select "83427be4-cac3-48c4-8f03-259694457596"
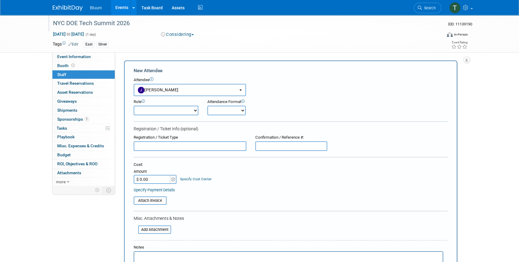
click at [173, 108] on select "Account Executive Demonstrator Event Support Host Leadership Offsite Event Supp…" at bounding box center [166, 111] width 65 height 10
select select "200"
click at [134, 106] on select "Account Executive Demonstrator Event Support Host Leadership Offsite Event Supp…" at bounding box center [166, 111] width 65 height 10
click at [228, 108] on select "Onsite Remote" at bounding box center [226, 111] width 38 height 10
select select "1"
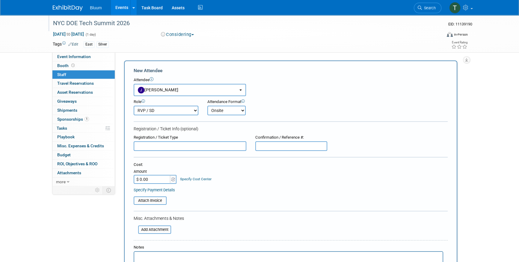
click at [207, 106] on select "Onsite Remote" at bounding box center [226, 111] width 38 height 10
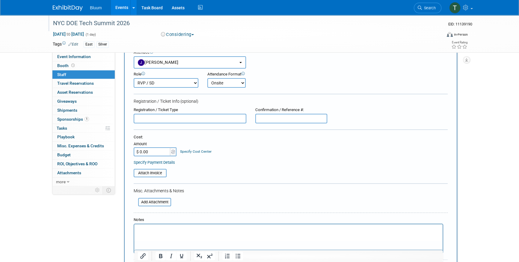
scroll to position [54, 0]
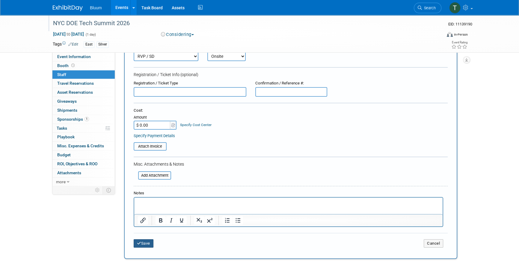
click at [149, 240] on button "Save" at bounding box center [144, 243] width 20 height 8
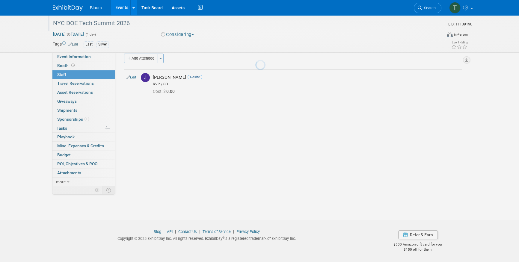
scroll to position [7, 0]
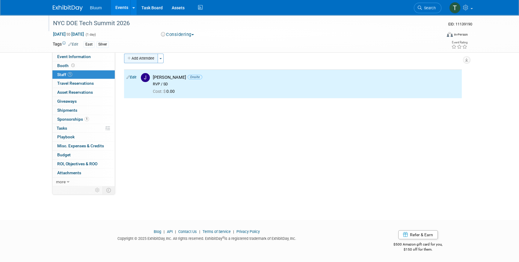
click at [153, 56] on button "Add Attendee" at bounding box center [141, 59] width 34 height 10
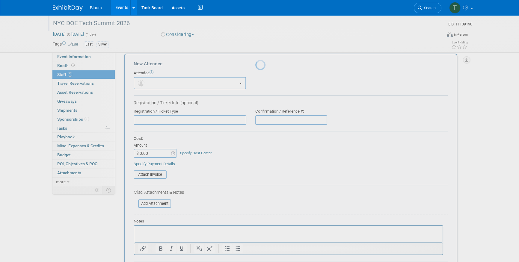
scroll to position [0, 0]
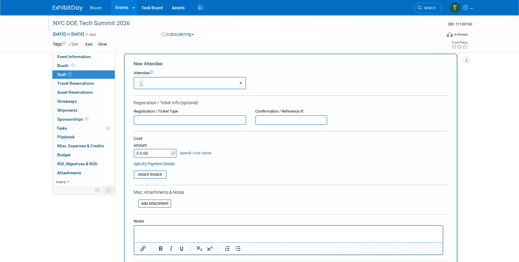
click at [158, 85] on button "button" at bounding box center [190, 83] width 112 height 12
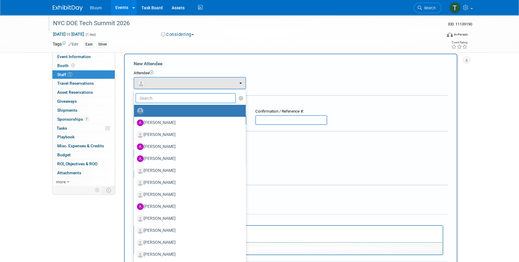
click at [163, 98] on input "text" at bounding box center [185, 98] width 100 height 10
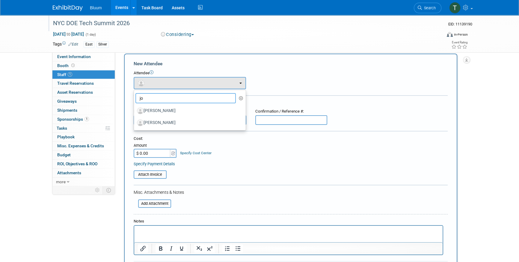
type input "j"
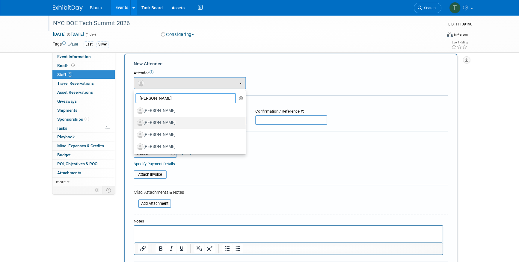
type input "josep"
click at [184, 121] on label "Joseph Carpentieri" at bounding box center [188, 123] width 103 height 10
click at [135, 121] on input "Joseph Carpentieri" at bounding box center [133, 122] width 4 height 4
select select "6f5d39f5-bf7d-41b7-bb71-4b83c720993f"
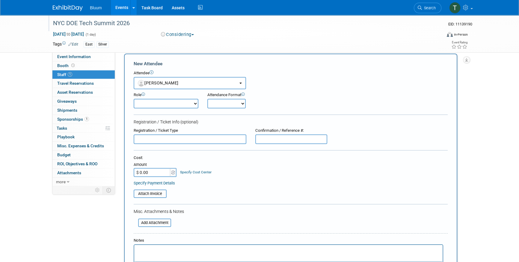
click at [161, 107] on select "Account Executive Demonstrator Event Support Host Leadership Offsite Event Supp…" at bounding box center [166, 104] width 65 height 10
select select "200"
click at [134, 99] on select "Account Executive Demonstrator Event Support Host Leadership Offsite Event Supp…" at bounding box center [166, 104] width 65 height 10
click at [218, 103] on select "Onsite Remote" at bounding box center [226, 104] width 38 height 10
select select "1"
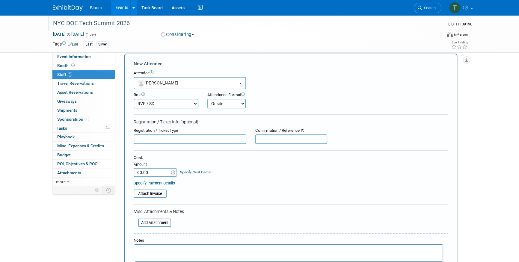
click at [207, 99] on select "Onsite Remote" at bounding box center [226, 104] width 38 height 10
click at [167, 106] on select "Account Executive Demonstrator Event Support Host Leadership Offsite Event Supp…" at bounding box center [166, 104] width 65 height 10
select select "4"
click at [134, 99] on select "Account Executive Demonstrator Event Support Host Leadership Offsite Event Supp…" at bounding box center [166, 104] width 65 height 10
click at [240, 120] on div "Registration / Ticket Info (optional)" at bounding box center [291, 122] width 314 height 6
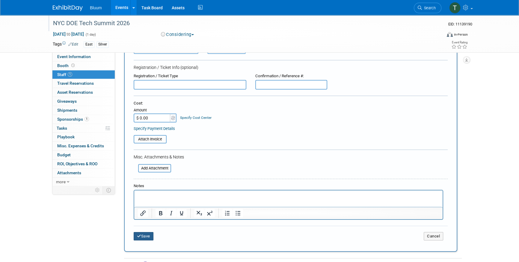
click at [138, 237] on icon "submit" at bounding box center [139, 236] width 4 height 4
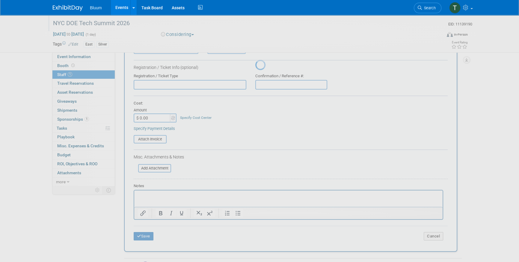
scroll to position [7, 0]
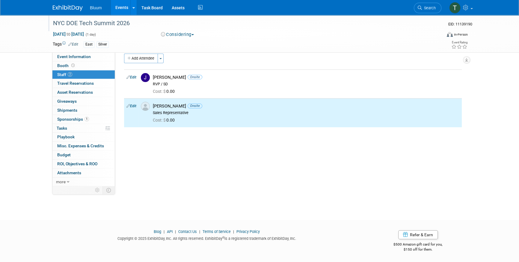
click at [198, 154] on div "Marketing Support Level: Specify marketing support level X Marketing Job (for e…" at bounding box center [290, 113] width 351 height 134
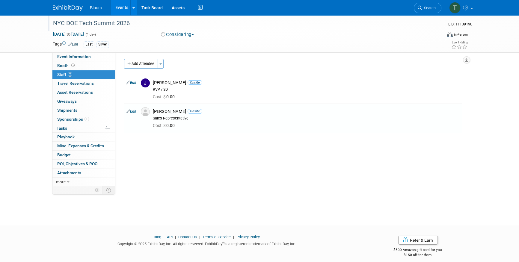
scroll to position [0, 0]
click at [189, 34] on button "Considering" at bounding box center [177, 34] width 37 height 6
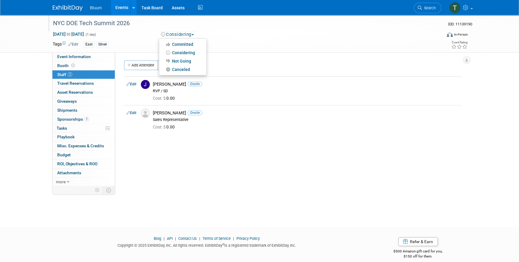
drag, startPoint x: 250, startPoint y: 41, endPoint x: 250, endPoint y: 47, distance: 5.7
click at [250, 41] on div "East Silver" at bounding box center [240, 44] width 313 height 7
click at [120, 3] on link "Events" at bounding box center [122, 7] width 22 height 15
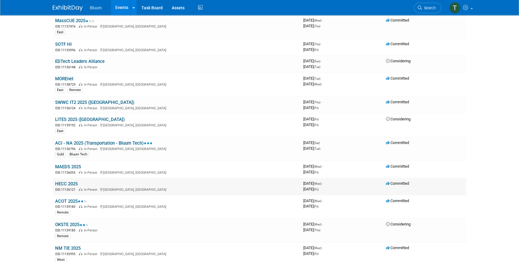
scroll to position [218, 0]
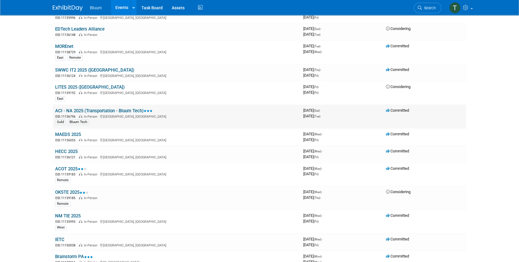
drag, startPoint x: 329, startPoint y: 119, endPoint x: 222, endPoint y: 120, distance: 106.6
click at [222, 120] on div "Gold Bluum Tech" at bounding box center [176, 122] width 243 height 6
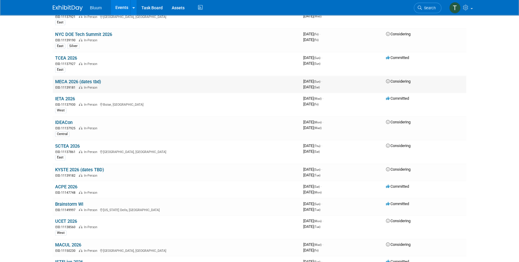
scroll to position [817, 0]
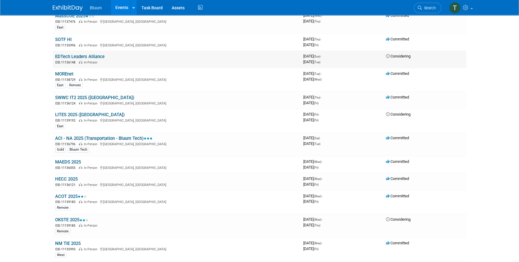
scroll to position [0, 0]
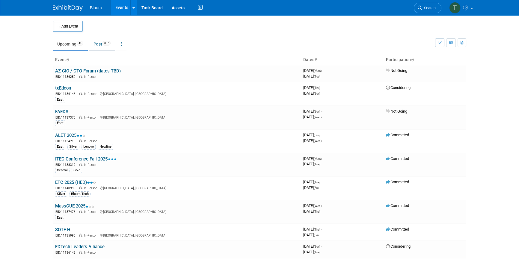
click at [113, 42] on link "Past 307" at bounding box center [102, 43] width 26 height 11
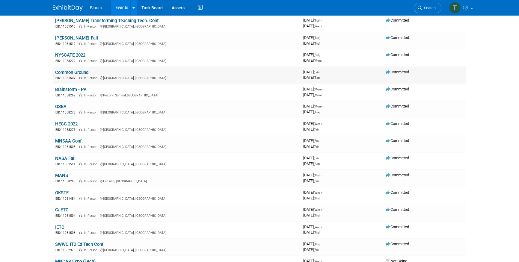
scroll to position [3295, 0]
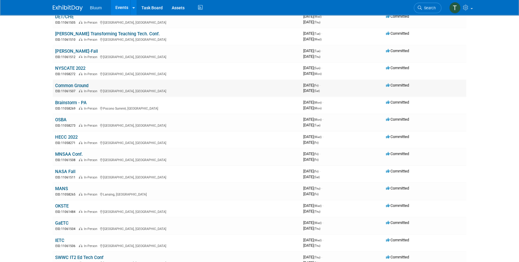
click at [68, 83] on link "Common Ground" at bounding box center [71, 85] width 33 height 5
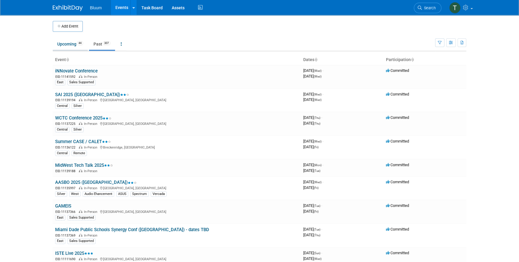
click at [66, 48] on link "Upcoming 44" at bounding box center [70, 43] width 35 height 11
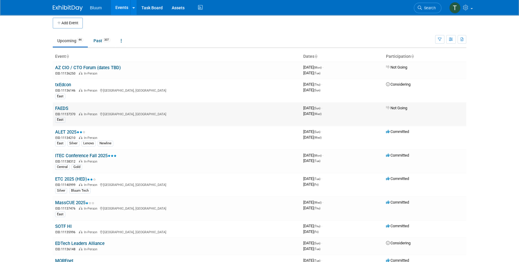
scroll to position [27, 0]
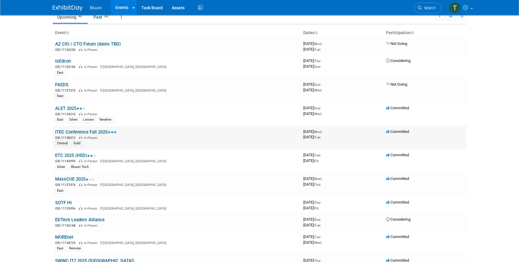
click at [74, 133] on link "ITEC Conference Fall 2025" at bounding box center [85, 131] width 61 height 5
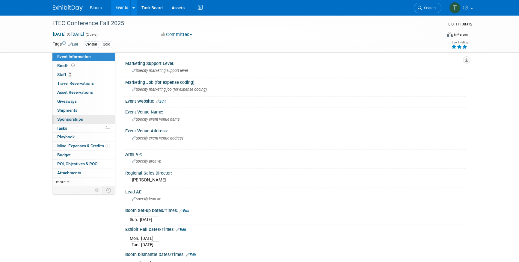
click at [75, 118] on span "Sponsorships 0" at bounding box center [70, 119] width 26 height 5
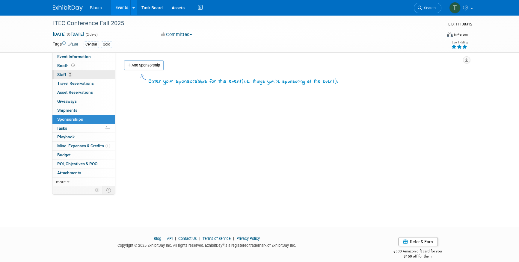
click at [66, 74] on span "Staff 2" at bounding box center [64, 74] width 15 height 5
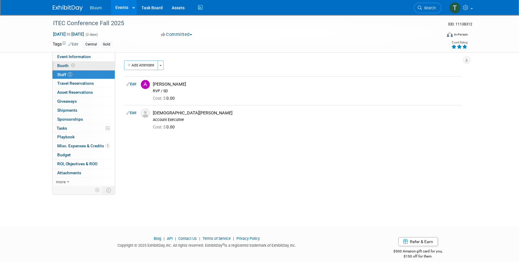
click at [67, 67] on span "Booth" at bounding box center [66, 65] width 19 height 5
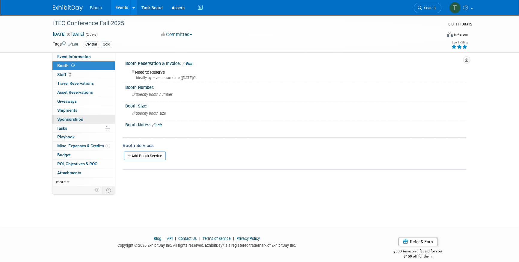
click at [73, 120] on span "Sponsorships 0" at bounding box center [70, 119] width 26 height 5
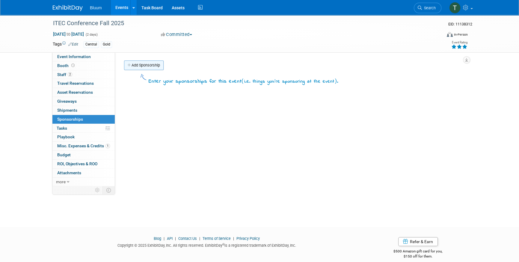
click at [139, 65] on link "Add Sponsorship" at bounding box center [144, 66] width 40 height 10
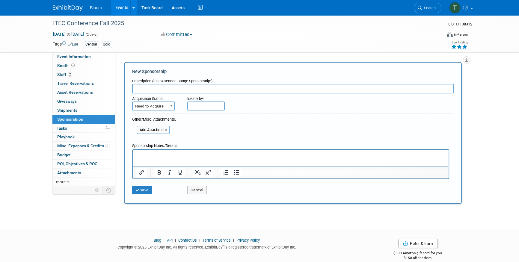
click at [159, 105] on span "Need to Acquire" at bounding box center [153, 106] width 41 height 8
select select "2"
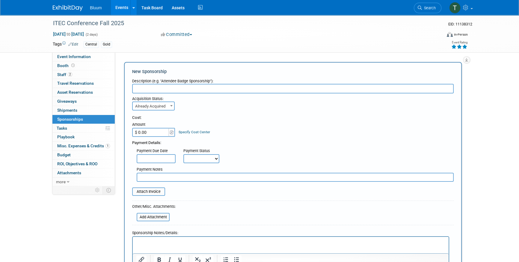
click at [142, 134] on input "$ 0.00" at bounding box center [150, 132] width 37 height 9
type input "$ 5,000.00"
click at [154, 86] on input "text" at bounding box center [292, 89] width 321 height 10
type input "ITEC Corporate Sponsorship"
click at [164, 161] on input "text" at bounding box center [156, 158] width 39 height 9
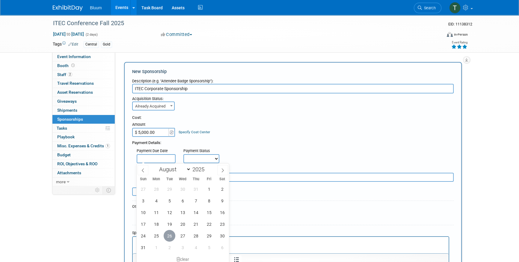
click at [172, 238] on span "26" at bounding box center [170, 236] width 12 height 12
type input "Aug 26, 2025"
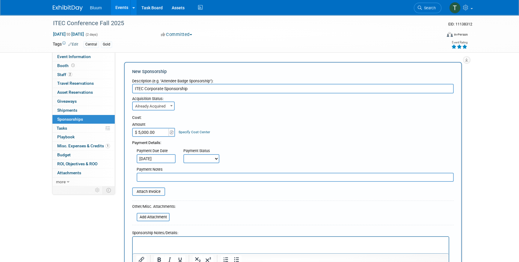
click at [201, 156] on select "Not Paid Yet Partially Paid Paid in Full" at bounding box center [201, 158] width 36 height 9
select select "1"
click at [183, 154] on select "Not Paid Yet Partially Paid Paid in Full" at bounding box center [201, 158] width 36 height 9
click at [152, 178] on input "text" at bounding box center [295, 177] width 317 height 9
click at [140, 192] on input "file" at bounding box center [128, 191] width 71 height 7
